Goal: Task Accomplishment & Management: Manage account settings

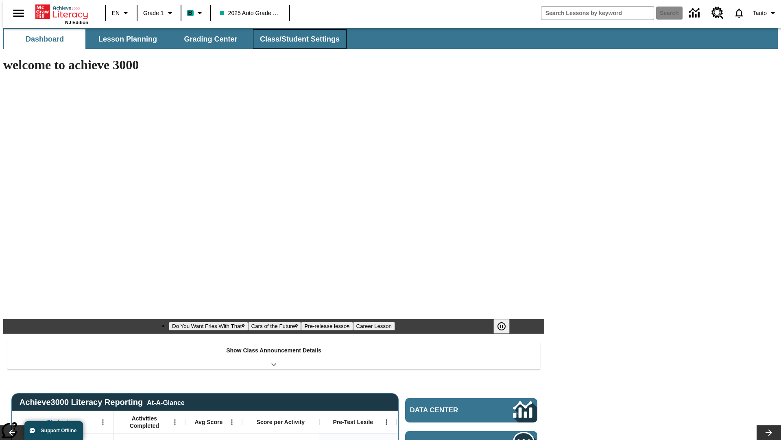
click at [295, 39] on span "Class/Student Settings" at bounding box center [300, 39] width 80 height 9
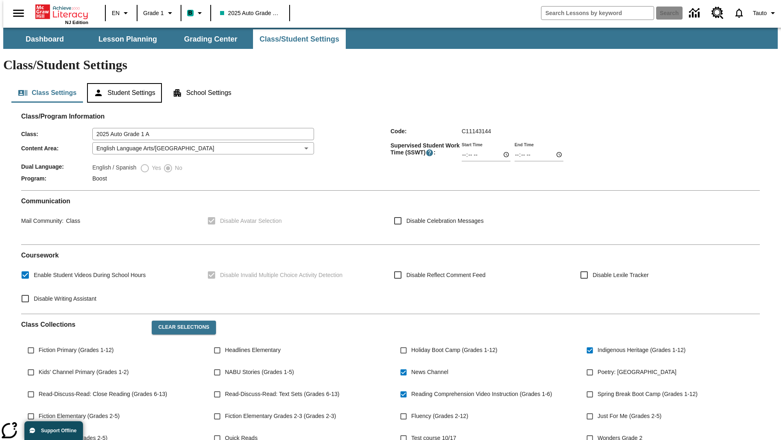
click at [122, 83] on button "Student Settings" at bounding box center [124, 93] width 74 height 20
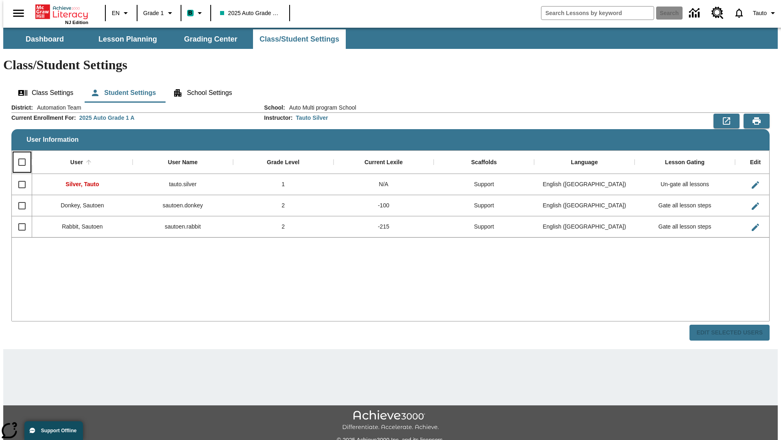
click at [18, 153] on input "Select all rows" at bounding box center [21, 161] width 17 height 17
checkbox input "true"
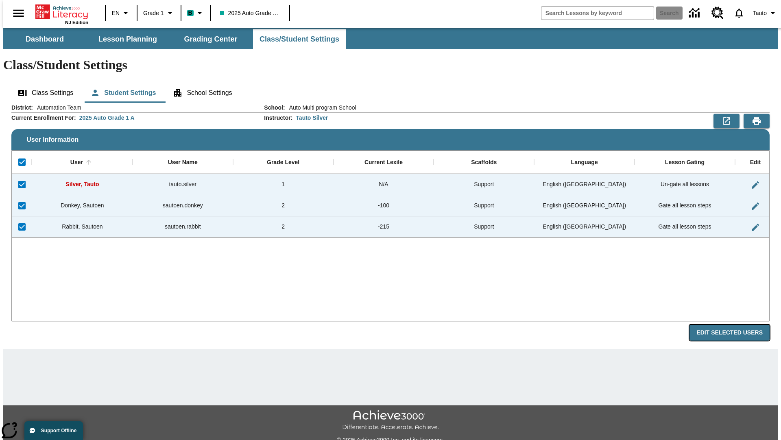
click at [736, 324] on button "Edit Selected Users" at bounding box center [730, 332] width 80 height 16
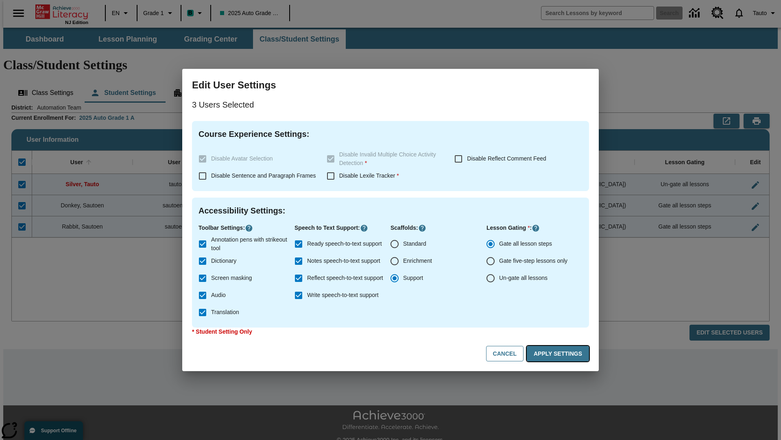
click at [560, 353] on button "Apply Settings" at bounding box center [558, 354] width 62 height 16
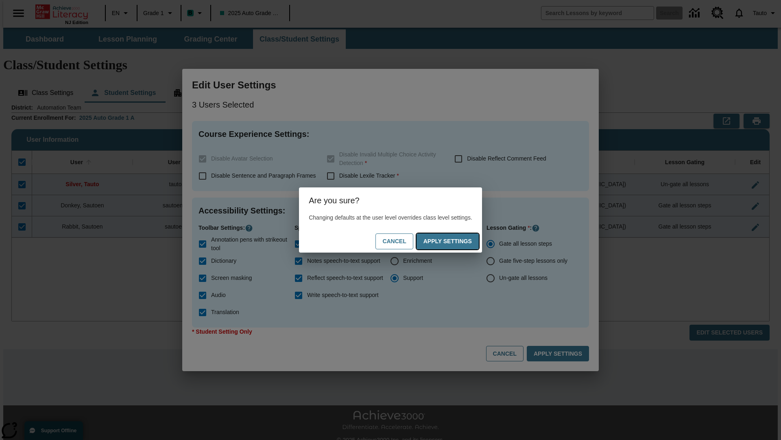
click at [456, 241] on button "Apply Settings" at bounding box center [448, 241] width 62 height 16
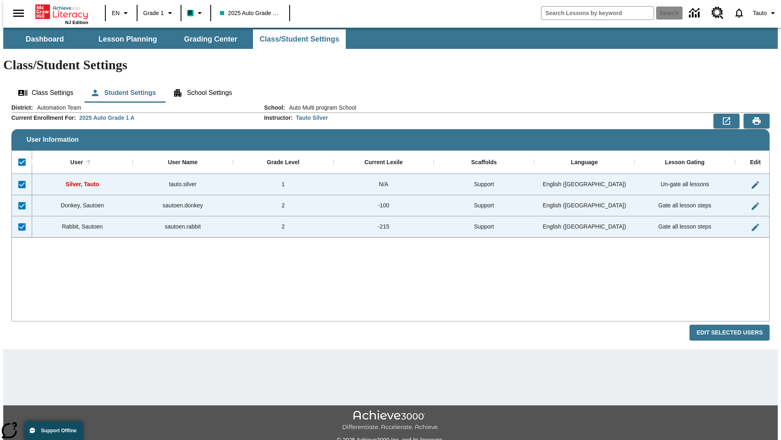
checkbox input "false"
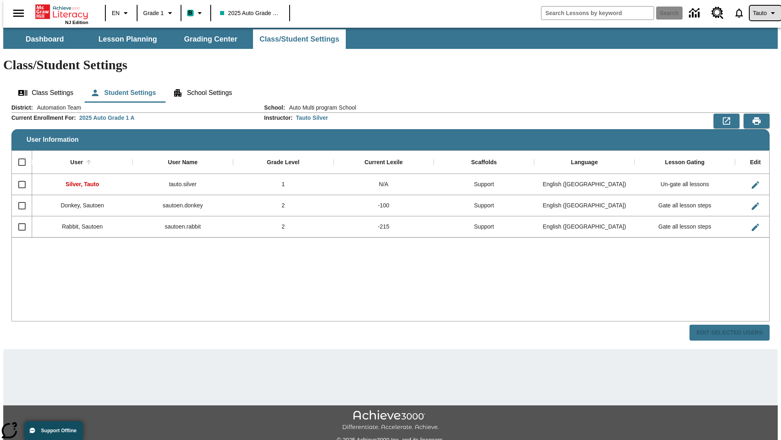
click at [761, 13] on span "Tauto" at bounding box center [760, 13] width 14 height 9
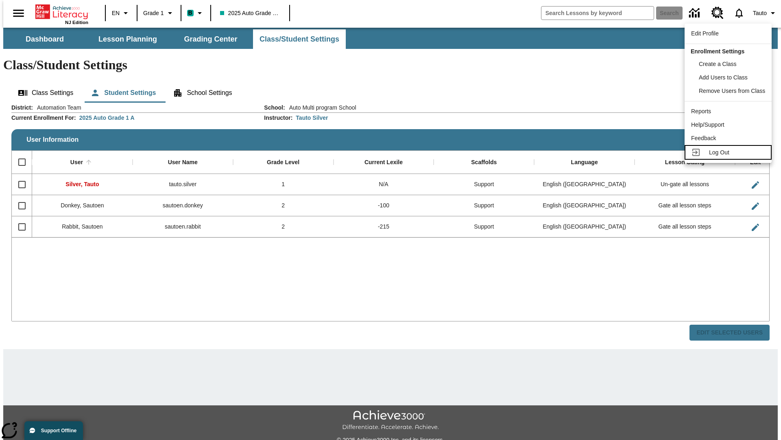
click at [730, 152] on span "Log Out" at bounding box center [719, 152] width 20 height 7
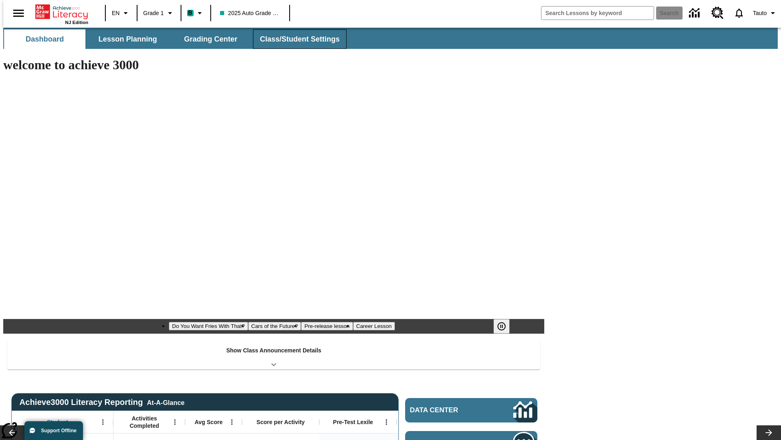
click at [295, 39] on span "Class/Student Settings" at bounding box center [300, 39] width 80 height 9
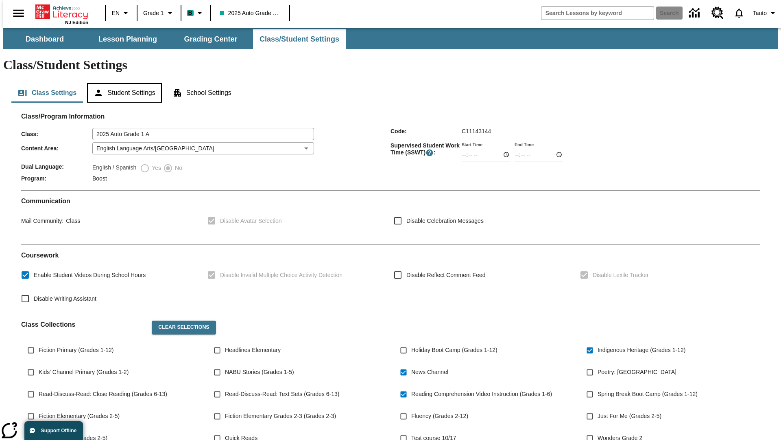
click at [122, 83] on button "Student Settings" at bounding box center [124, 93] width 74 height 20
